Goal: Task Accomplishment & Management: Manage account settings

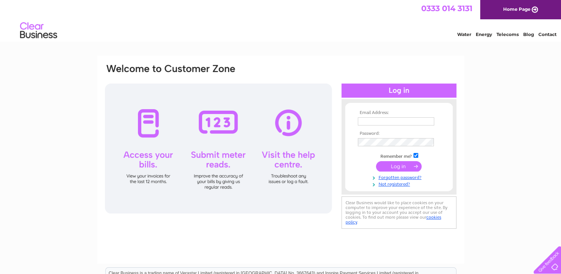
click at [400, 117] on input "text" at bounding box center [396, 121] width 76 height 8
type input "[EMAIL_ADDRESS][DOMAIN_NAME]"
click at [396, 165] on input "submit" at bounding box center [399, 166] width 46 height 10
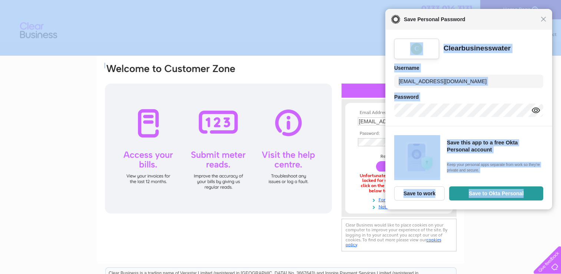
drag, startPoint x: 510, startPoint y: 22, endPoint x: 249, endPoint y: 69, distance: 265.5
click at [249, 69] on body "Close Save Personal Password Clearbusinesswater Username margaretalderson1952@g…" at bounding box center [280, 198] width 561 height 396
click at [489, 32] on div "Clearbusinesswater Username margaretalderson1952@gmail.com Password" at bounding box center [468, 78] width 167 height 96
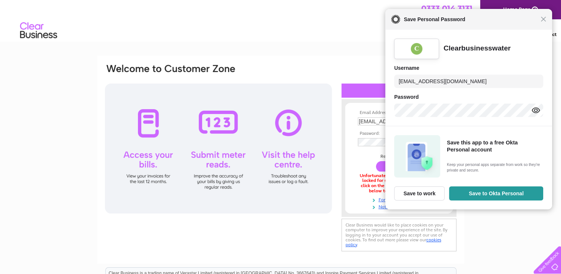
click at [543, 23] on div "Close Save Personal Password" at bounding box center [468, 19] width 167 height 21
click at [543, 20] on span "Close" at bounding box center [543, 19] width 6 height 6
